Goal: Find contact information: Find contact information

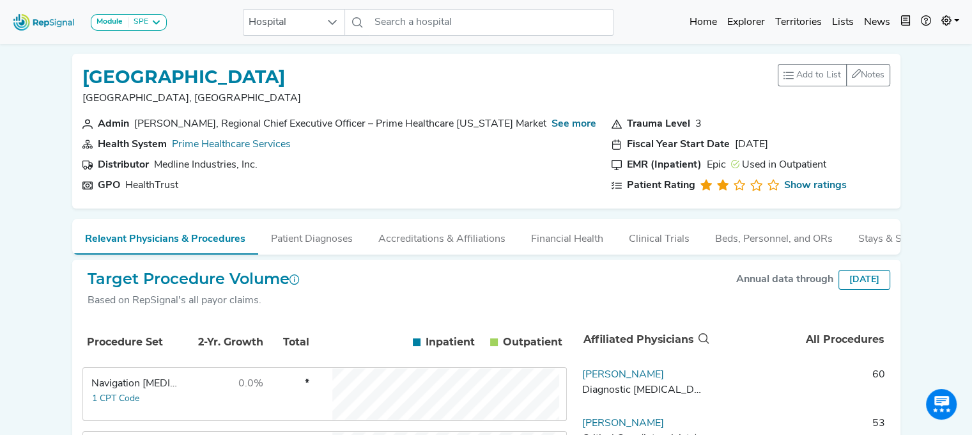
click at [212, 37] on div "Module SPE [MEDICAL_DATA] Disposable Bronchoscope SBRT SPE TTNA [MEDICAL_DATA] …" at bounding box center [486, 22] width 972 height 34
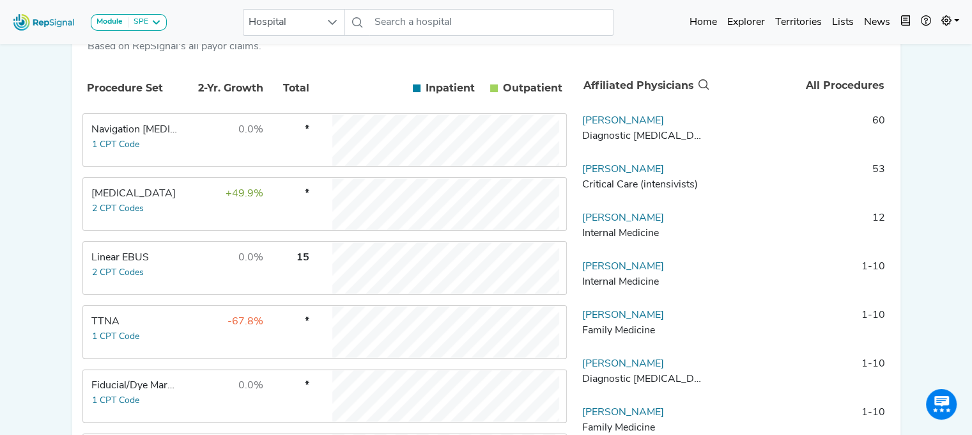
scroll to position [288, 0]
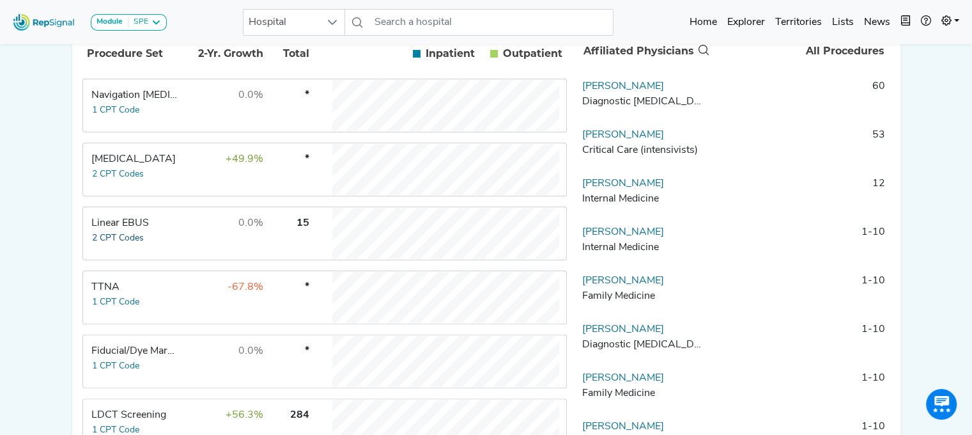
click at [114, 245] on button "2 CPT Codes" at bounding box center [117, 238] width 53 height 15
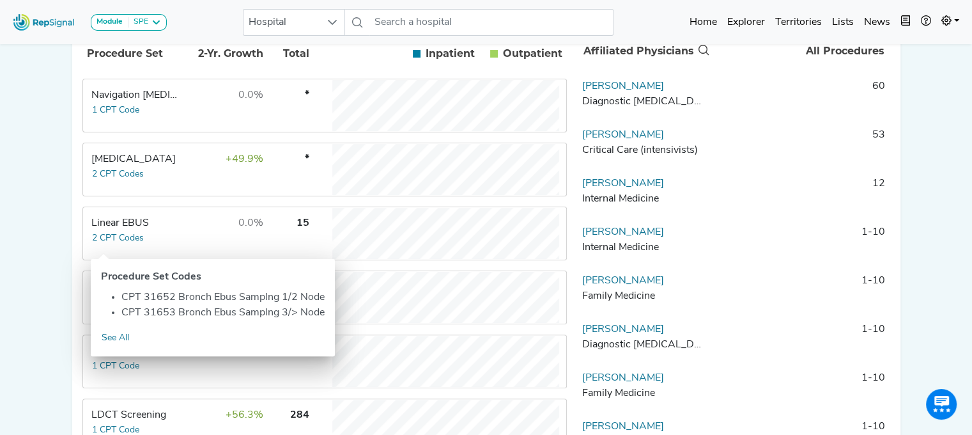
click at [123, 231] on div "Linear EBUS" at bounding box center [135, 222] width 88 height 15
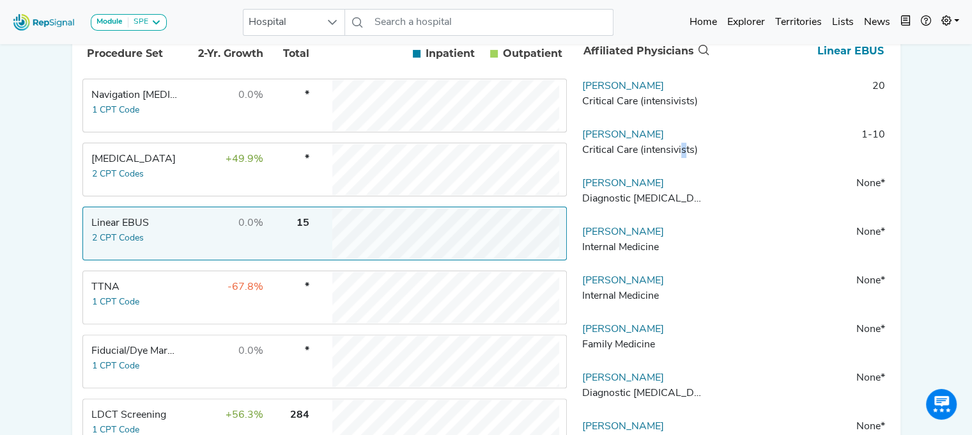
click at [680, 155] on div "Critical Care (intensivists)" at bounding box center [644, 150] width 124 height 15
drag, startPoint x: 658, startPoint y: 147, endPoint x: 577, endPoint y: 150, distance: 81.2
click at [577, 150] on td "[PERSON_NAME] Critical Care (intensivists)" at bounding box center [644, 146] width 134 height 38
copy link "[PERSON_NAME]"
click at [603, 140] on link "[PERSON_NAME]" at bounding box center [623, 135] width 82 height 10
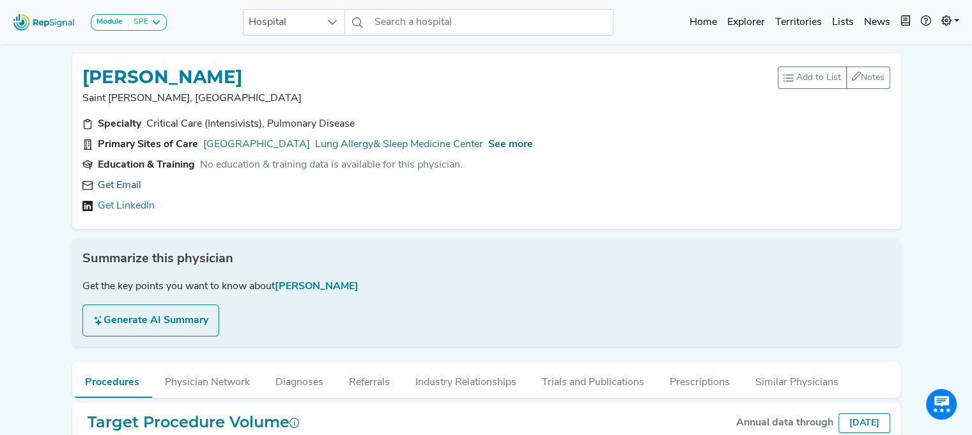
click at [113, 188] on link "Get Email" at bounding box center [119, 185] width 43 height 15
click at [500, 138] on div "See more" at bounding box center [510, 144] width 45 height 15
click at [501, 138] on div "See more" at bounding box center [510, 144] width 45 height 15
click at [488, 143] on span "See more" at bounding box center [510, 144] width 45 height 10
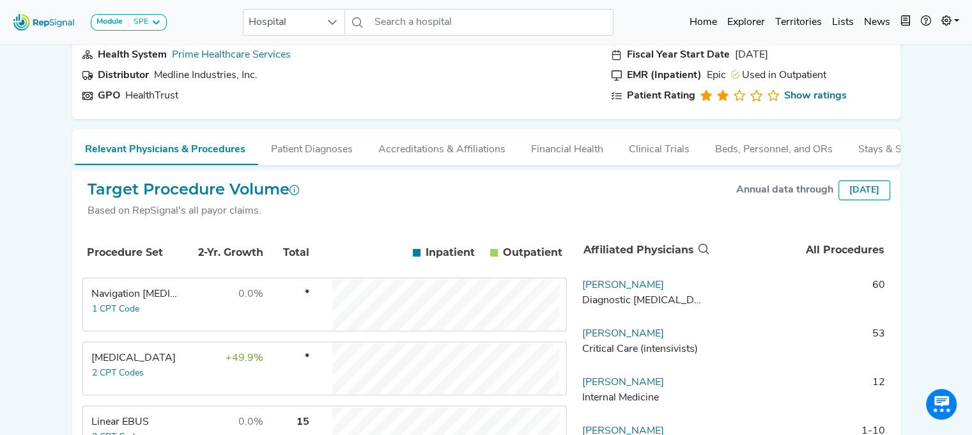
scroll to position [97, 0]
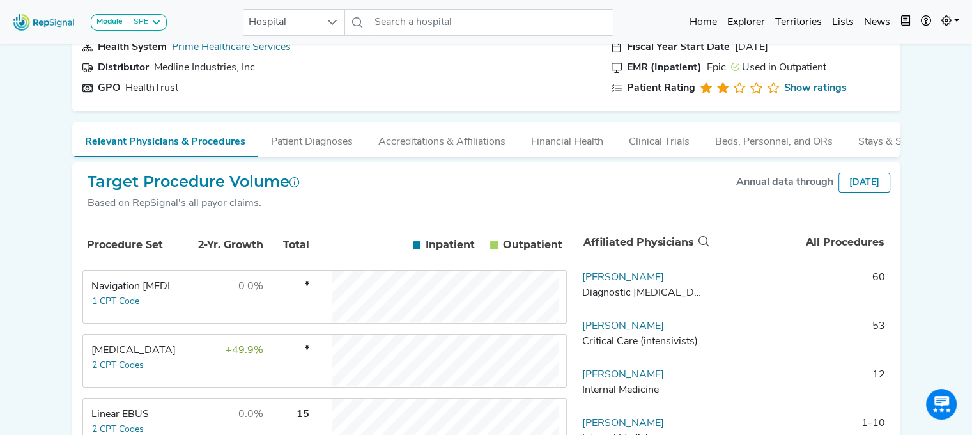
click at [110, 422] on div "Linear EBUS" at bounding box center [135, 413] width 88 height 15
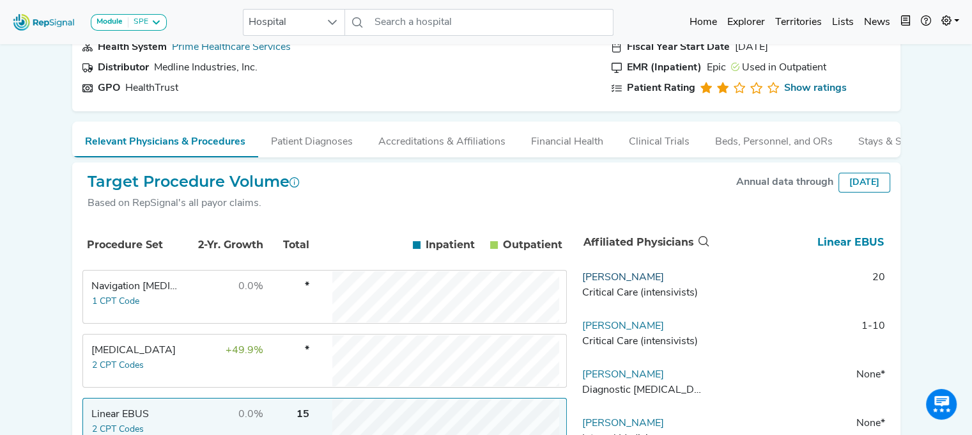
click at [594, 282] on link "[PERSON_NAME]" at bounding box center [623, 277] width 82 height 10
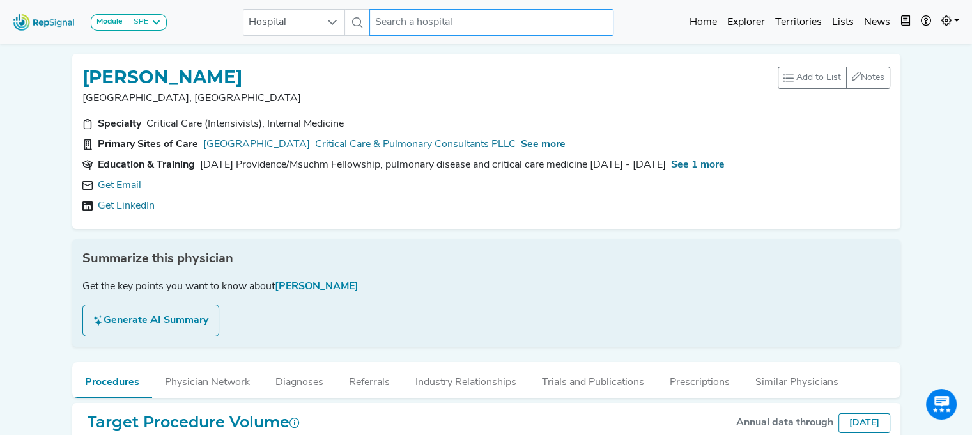
click at [397, 27] on input "text" at bounding box center [491, 22] width 244 height 27
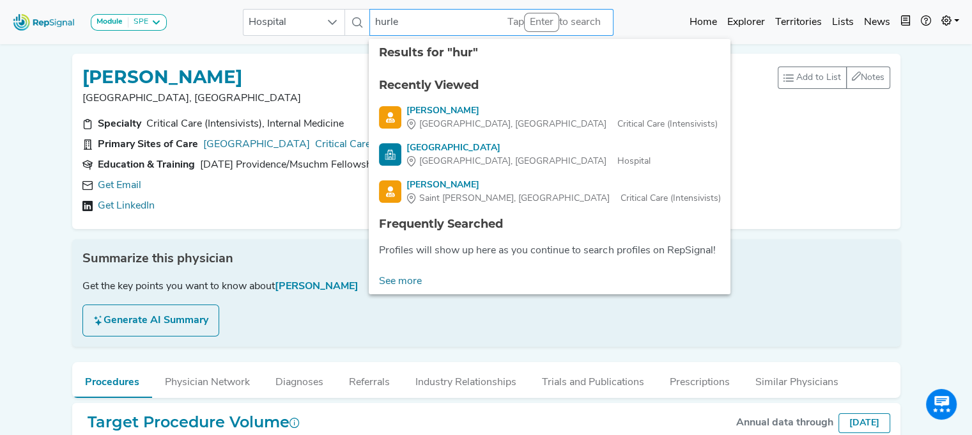
type input "[PERSON_NAME]"
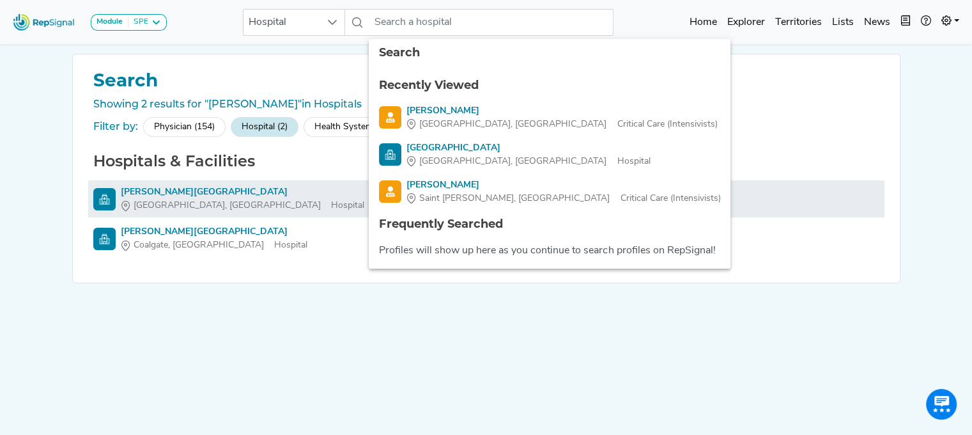
click at [189, 196] on div "[PERSON_NAME][GEOGRAPHIC_DATA]" at bounding box center [242, 191] width 243 height 13
